Goal: Task Accomplishment & Management: Use online tool/utility

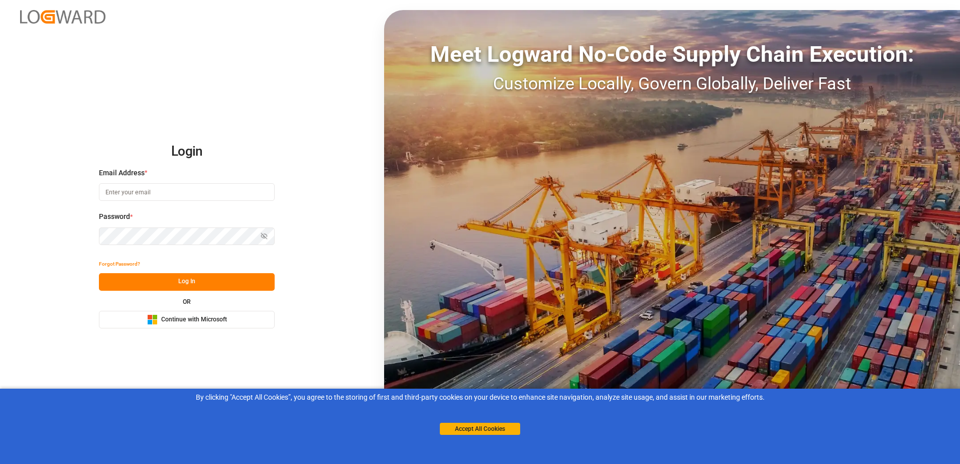
click at [200, 313] on button "Microsoft Logo Continue with Microsoft" at bounding box center [187, 320] width 176 height 18
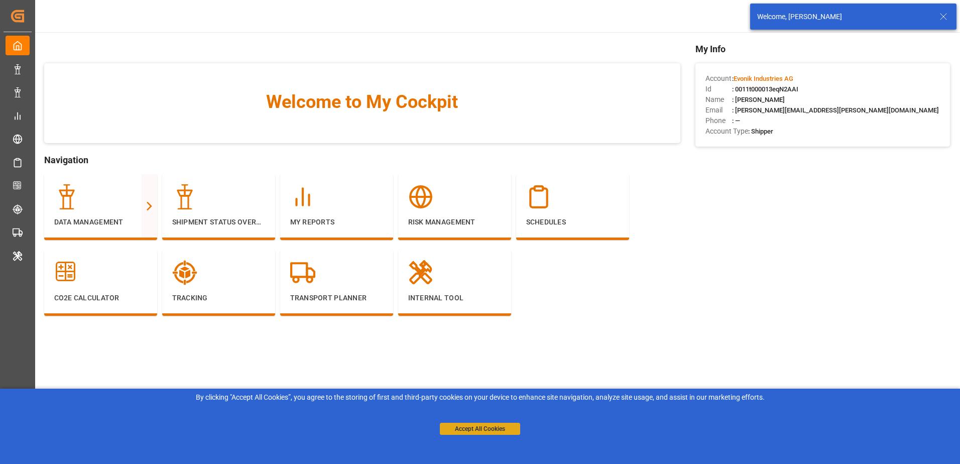
click at [477, 425] on button "Accept All Cookies" at bounding box center [480, 429] width 80 height 12
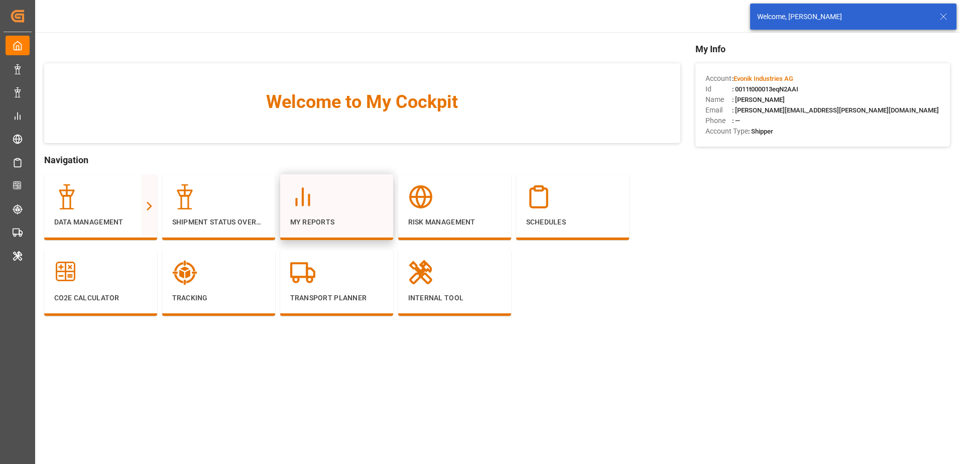
click at [347, 198] on div at bounding box center [336, 196] width 93 height 25
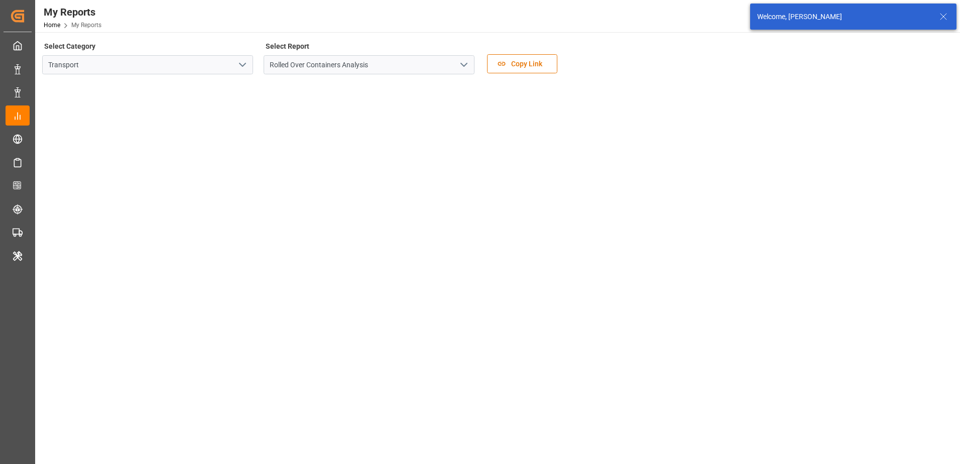
click at [464, 60] on icon "open menu" at bounding box center [464, 65] width 12 height 12
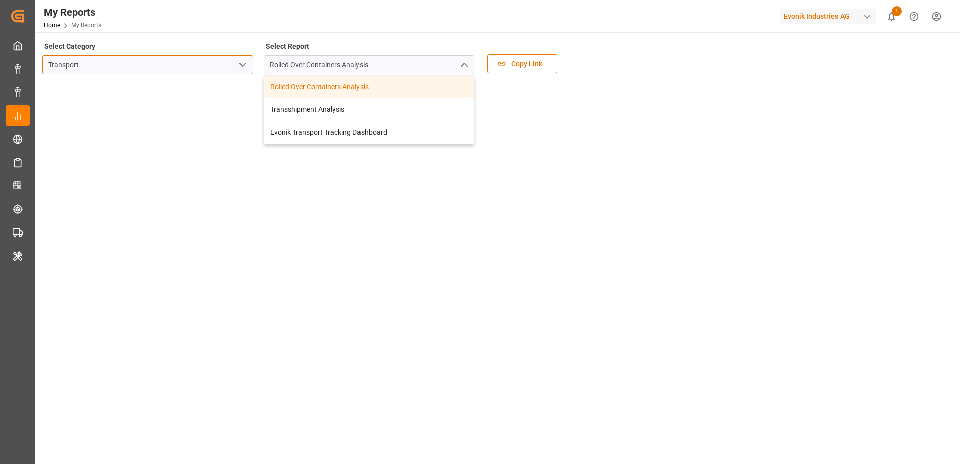
click at [223, 65] on input "Transport" at bounding box center [147, 64] width 211 height 19
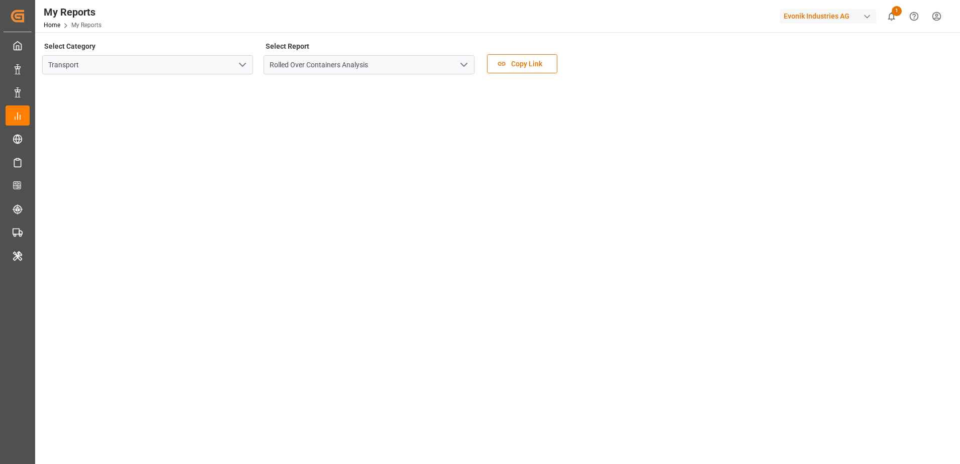
click at [255, 65] on div "Select Category Transport Select Report Rolled Over Containers Analysis Copy Li…" at bounding box center [496, 60] width 909 height 42
drag, startPoint x: 255, startPoint y: 65, endPoint x: 242, endPoint y: 64, distance: 13.1
click at [242, 64] on icon "open menu" at bounding box center [242, 65] width 12 height 12
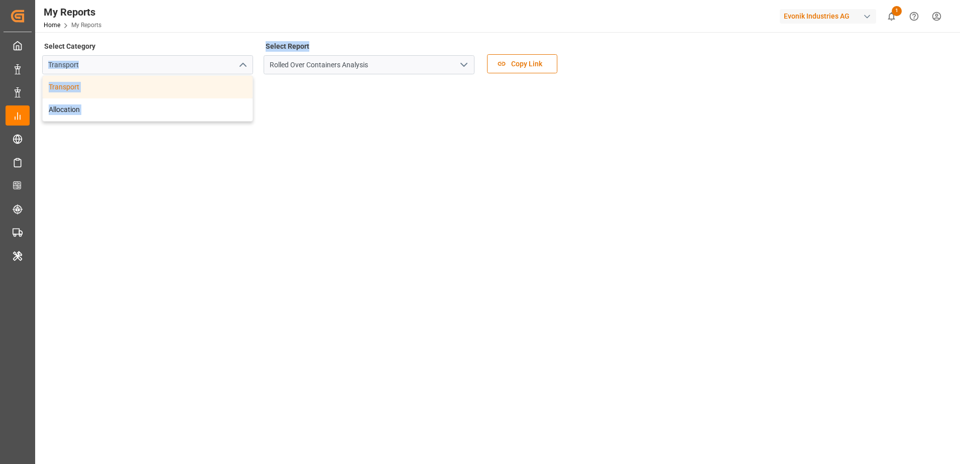
click at [219, 86] on div "Transport" at bounding box center [148, 87] width 210 height 23
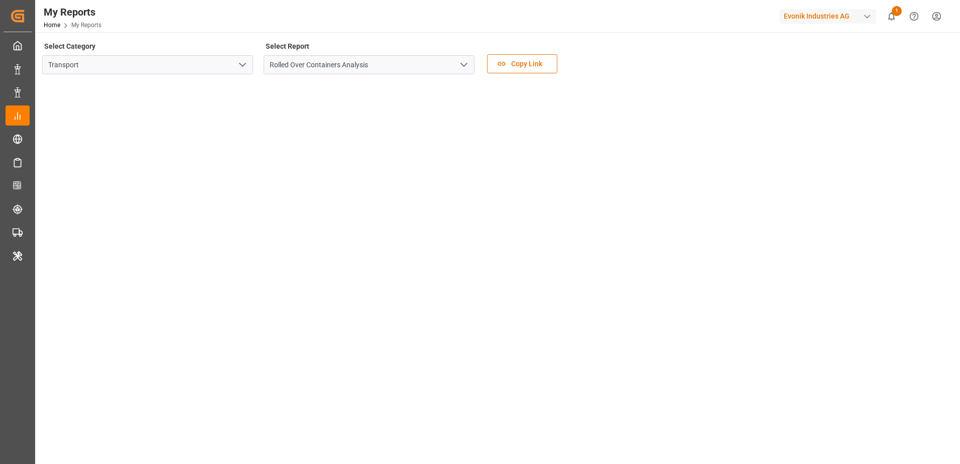
click at [244, 63] on icon "open menu" at bounding box center [242, 65] width 12 height 12
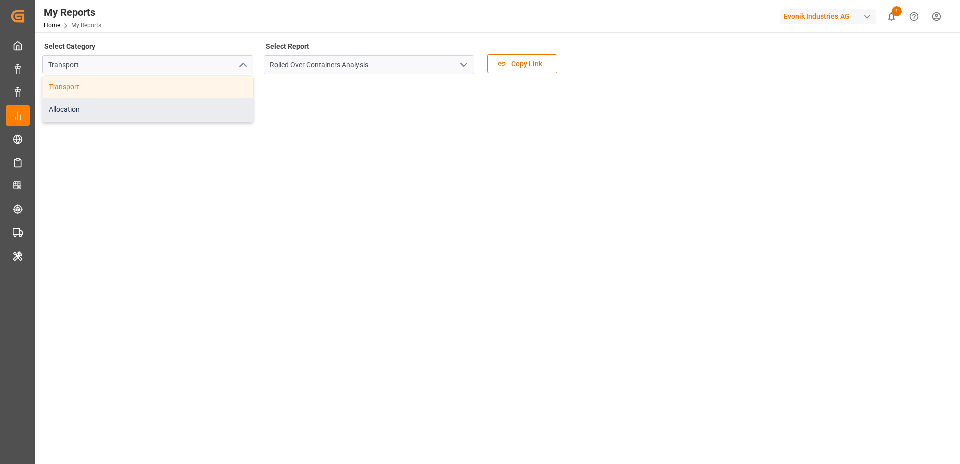
click at [208, 103] on div "Allocation" at bounding box center [148, 109] width 210 height 23
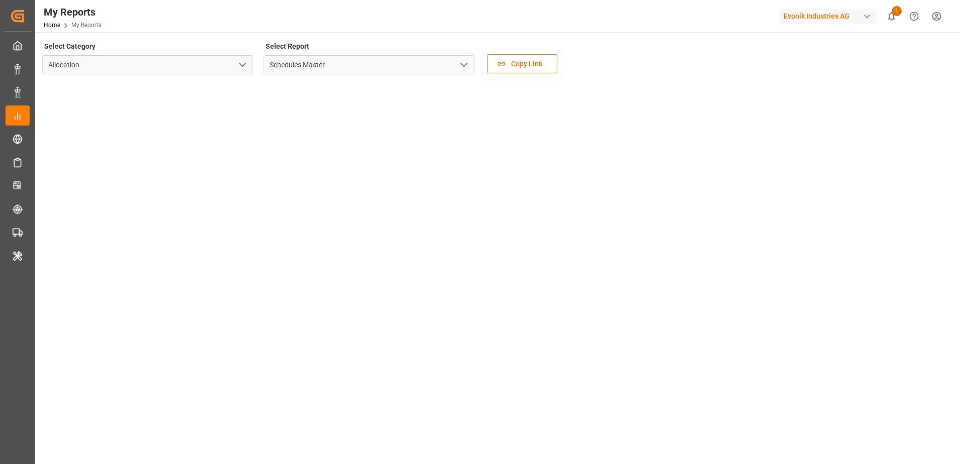
click at [789, 18] on div "Evonik Industries AG" at bounding box center [828, 16] width 96 height 15
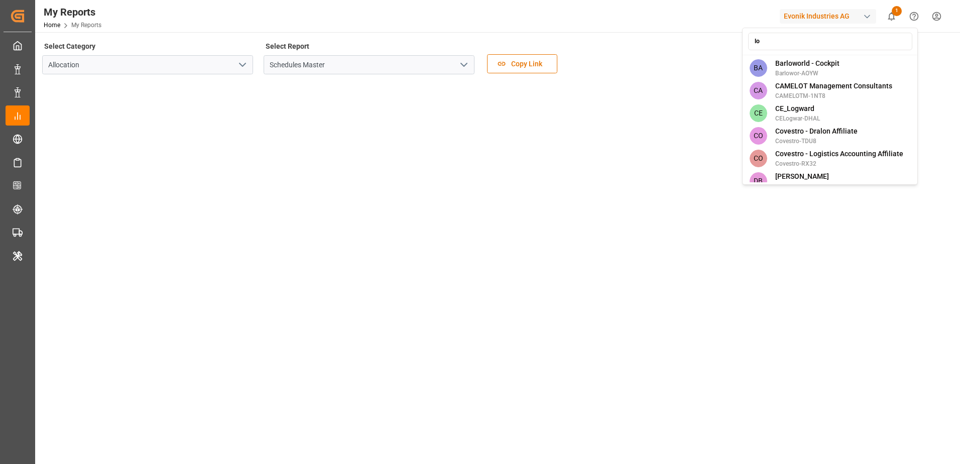
type input "l"
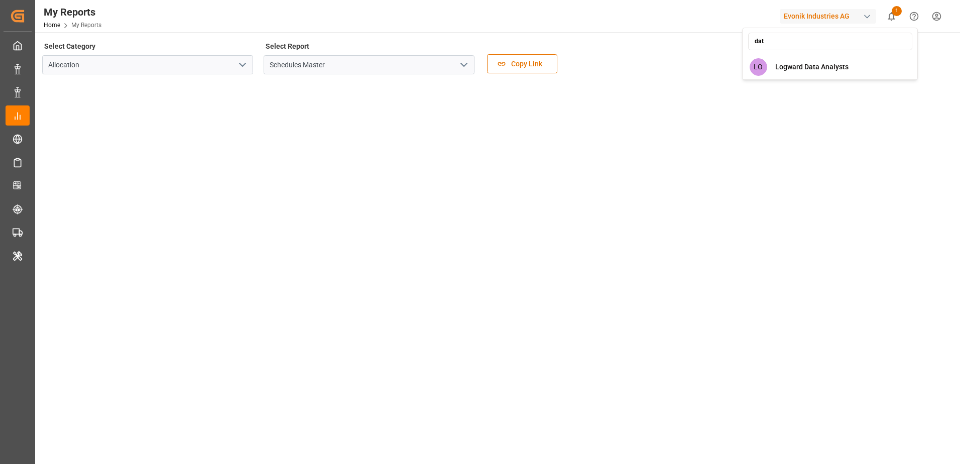
type input "data"
